Goal: Information Seeking & Learning: Learn about a topic

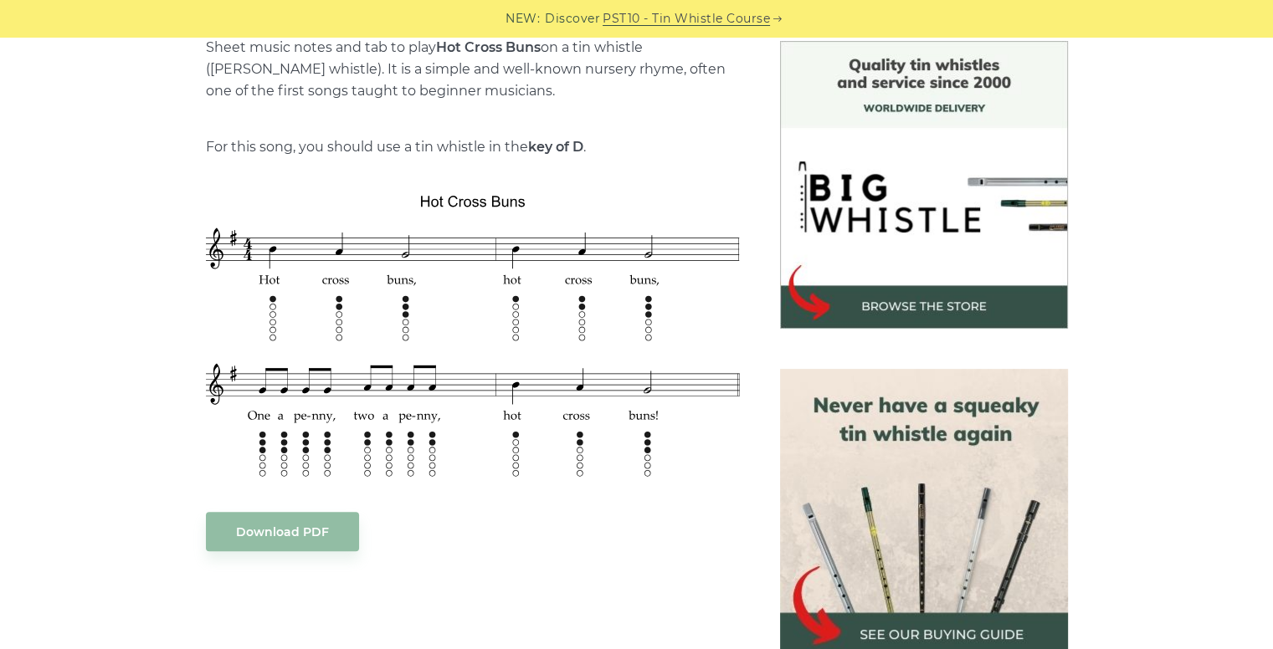
scroll to position [433, 0]
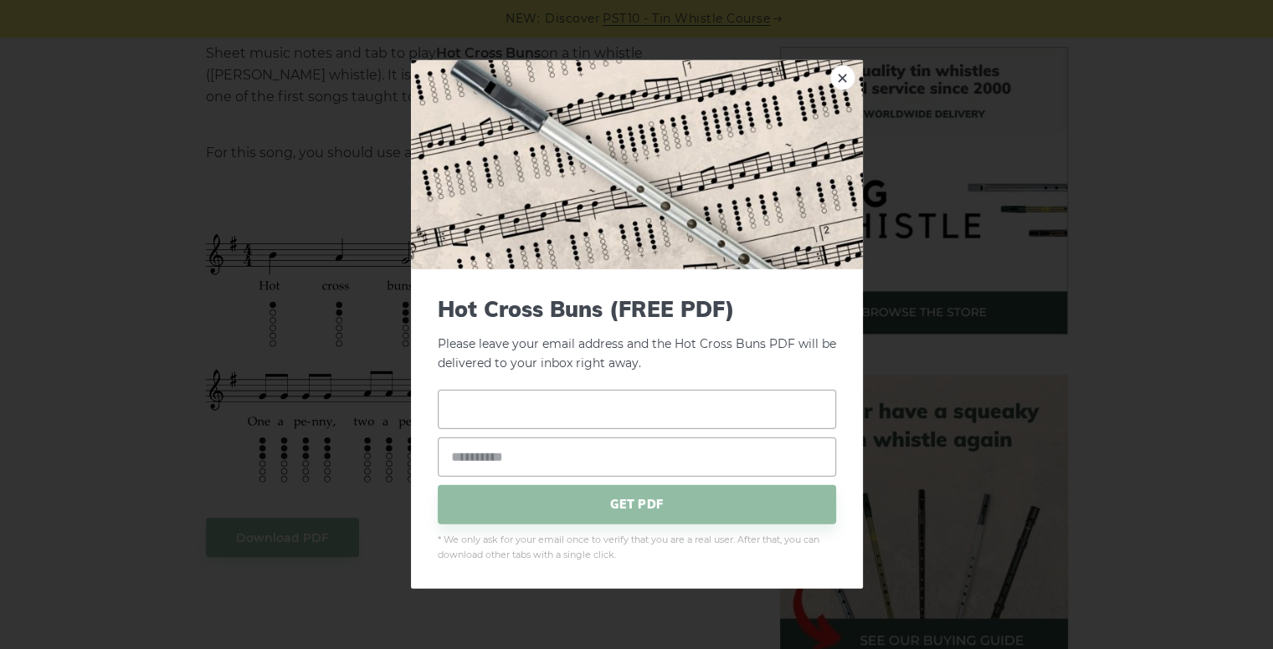
click at [598, 407] on input "text" at bounding box center [637, 408] width 398 height 39
type input "*"
type input "*******"
type input "**********"
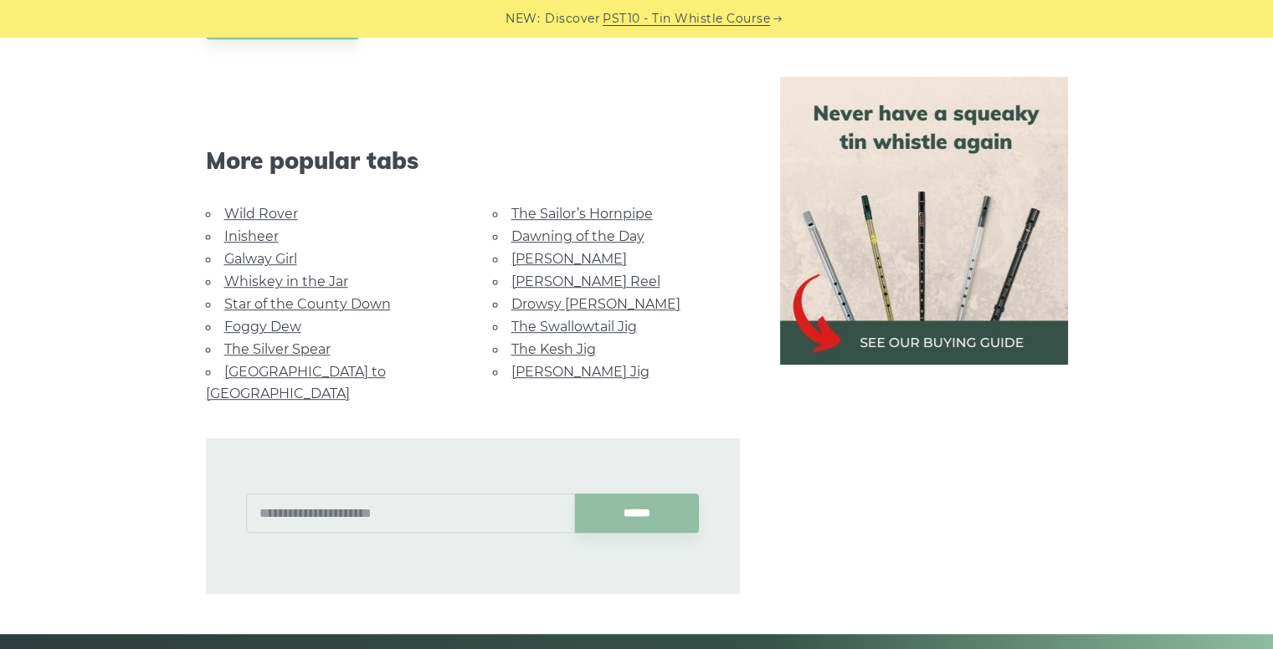
scroll to position [947, 0]
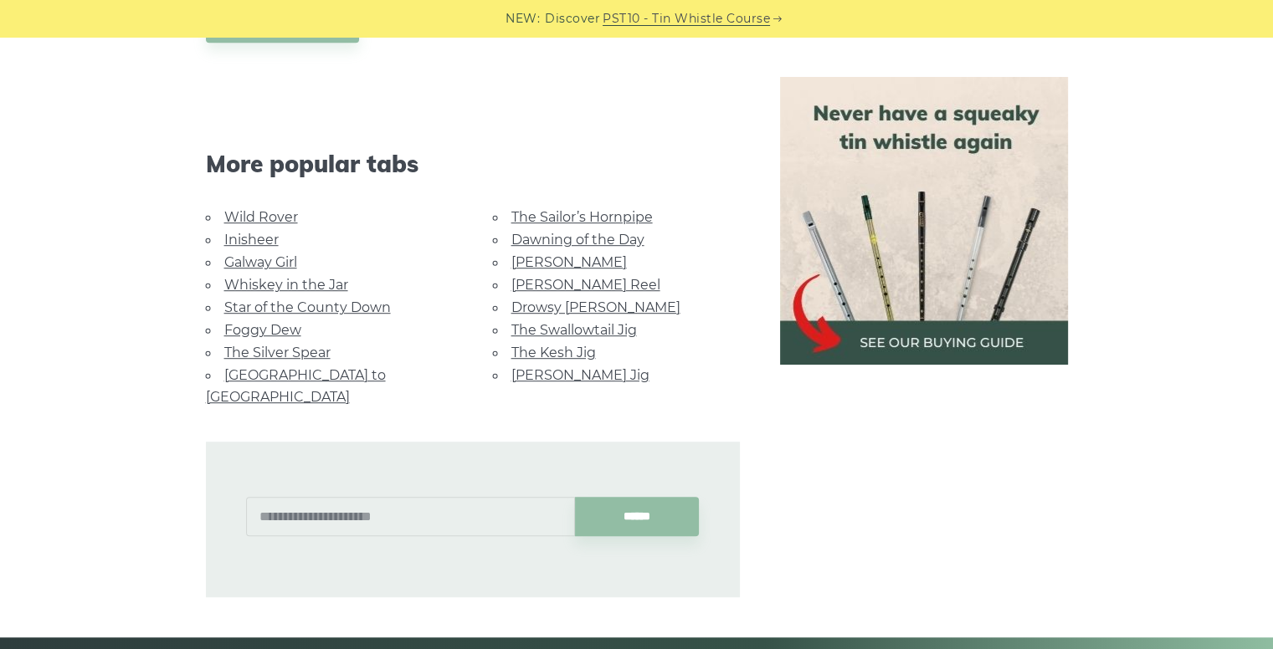
click at [544, 346] on link "The Kesh Jig" at bounding box center [553, 353] width 85 height 16
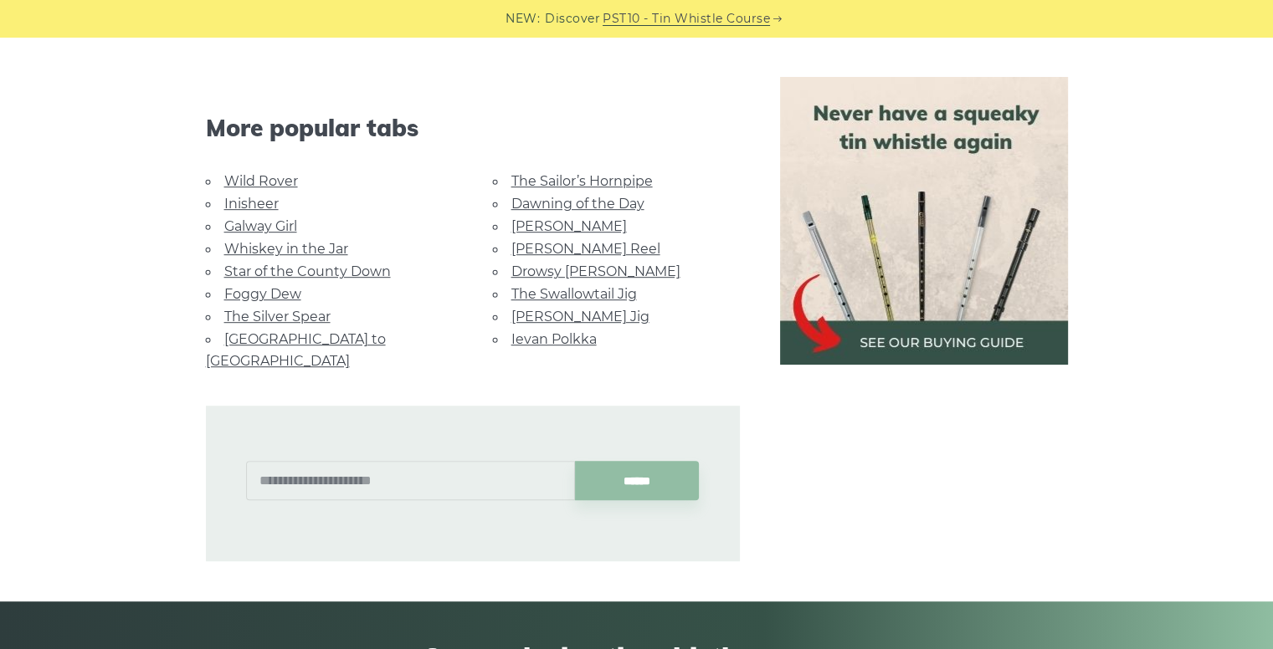
scroll to position [899, 0]
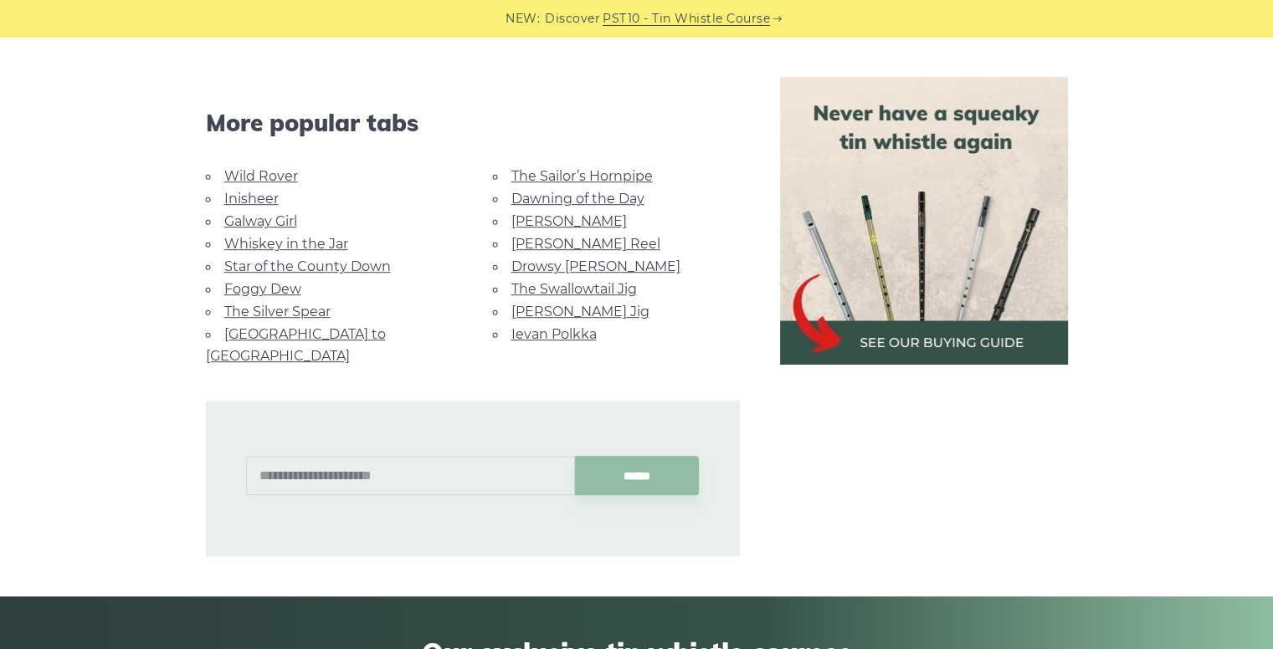
click at [258, 205] on li "Inisheer" at bounding box center [329, 198] width 247 height 23
click at [250, 198] on link "Inisheer" at bounding box center [251, 199] width 54 height 16
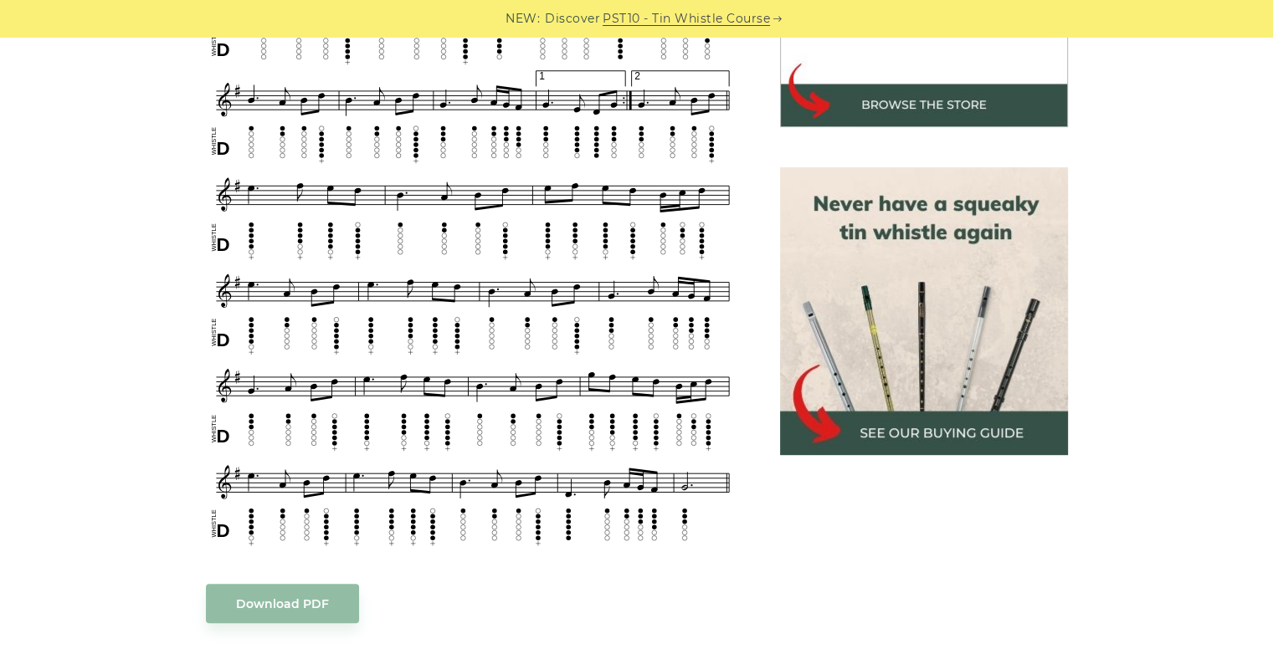
scroll to position [607, 0]
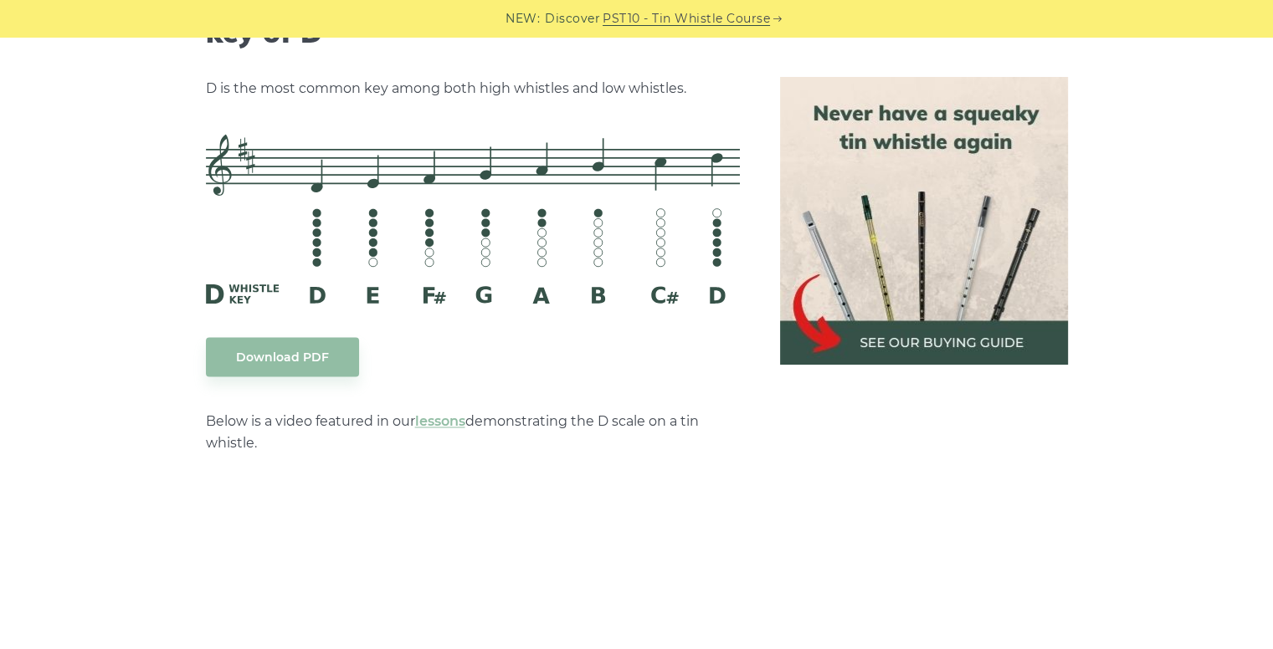
scroll to position [2700, 0]
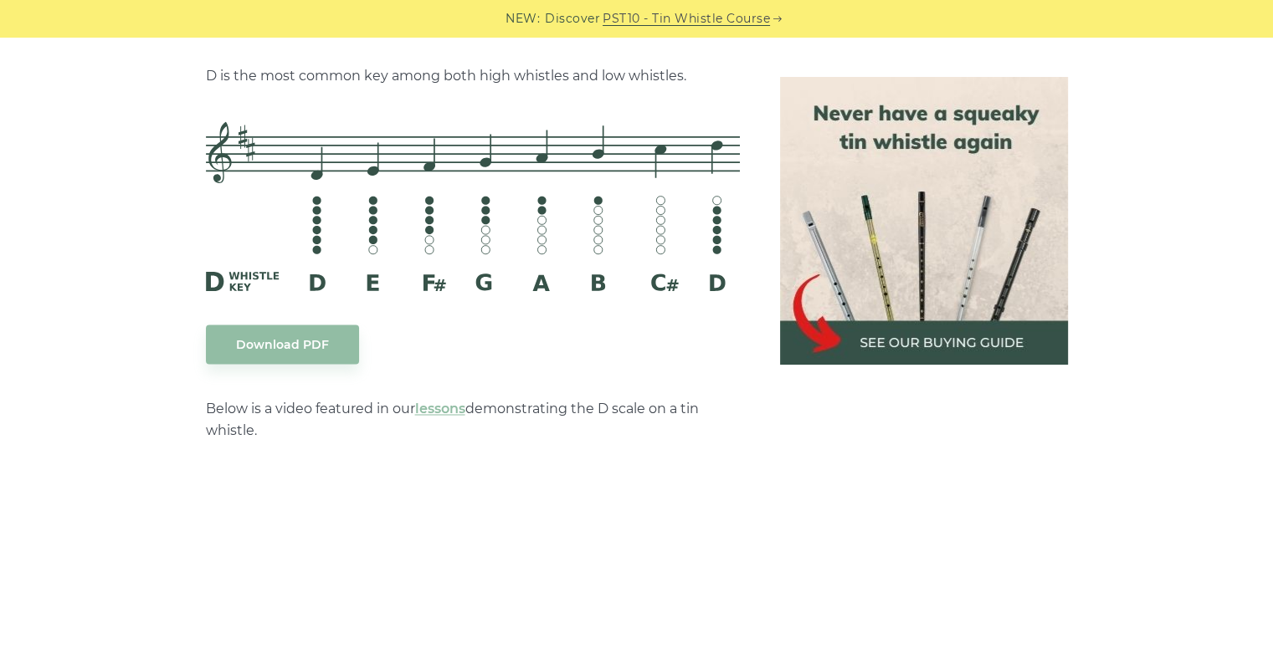
click at [289, 338] on link "Download PDF" at bounding box center [282, 344] width 153 height 39
